Goal: Information Seeking & Learning: Learn about a topic

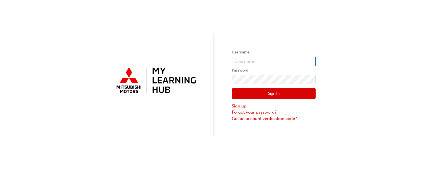
type input "service@grahambettsmotors.com"
click at [246, 95] on button "Sign In" at bounding box center [274, 93] width 84 height 11
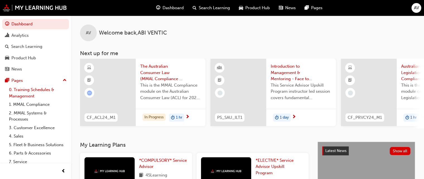
click at [20, 93] on link "0. Training Schedules & Management" at bounding box center [38, 93] width 62 height 15
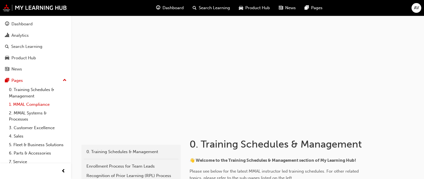
click at [37, 104] on link "1. MMAL Compliance" at bounding box center [38, 104] width 62 height 9
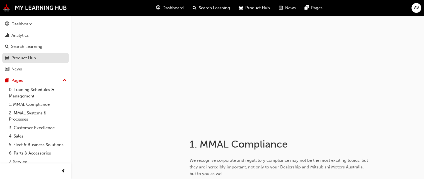
click at [33, 59] on div "Product Hub" at bounding box center [23, 58] width 25 height 6
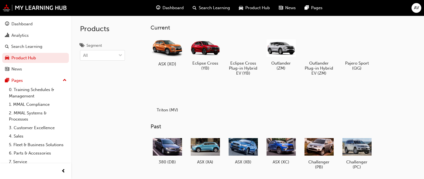
click at [165, 52] on div at bounding box center [167, 48] width 31 height 22
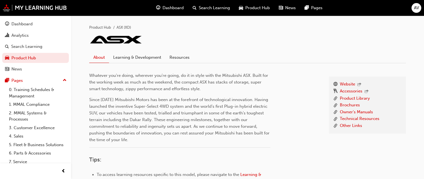
scroll to position [117, 0]
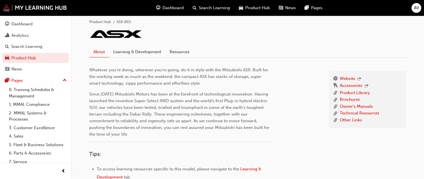
click at [258, 6] on span "Product Hub" at bounding box center [258, 8] width 25 height 6
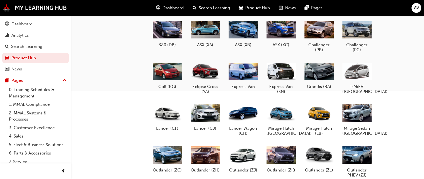
click at [289, 9] on span "News" at bounding box center [290, 8] width 11 height 6
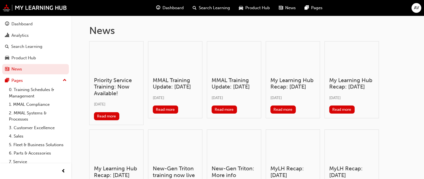
click at [175, 55] on div at bounding box center [175, 59] width 45 height 27
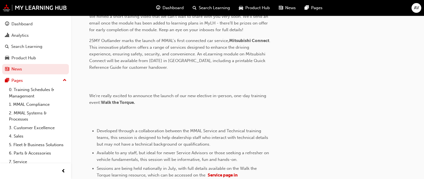
scroll to position [480, 0]
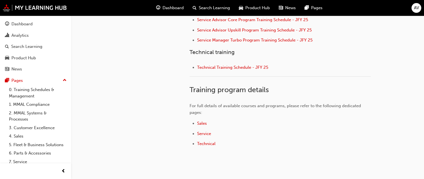
scroll to position [290, 0]
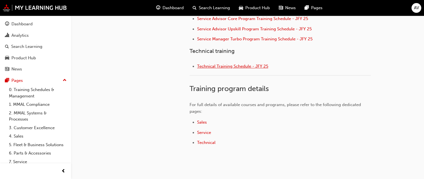
click at [224, 65] on span "Technical Training Schedule - JFY 25" at bounding box center [232, 66] width 71 height 5
